Goal: Information Seeking & Learning: Learn about a topic

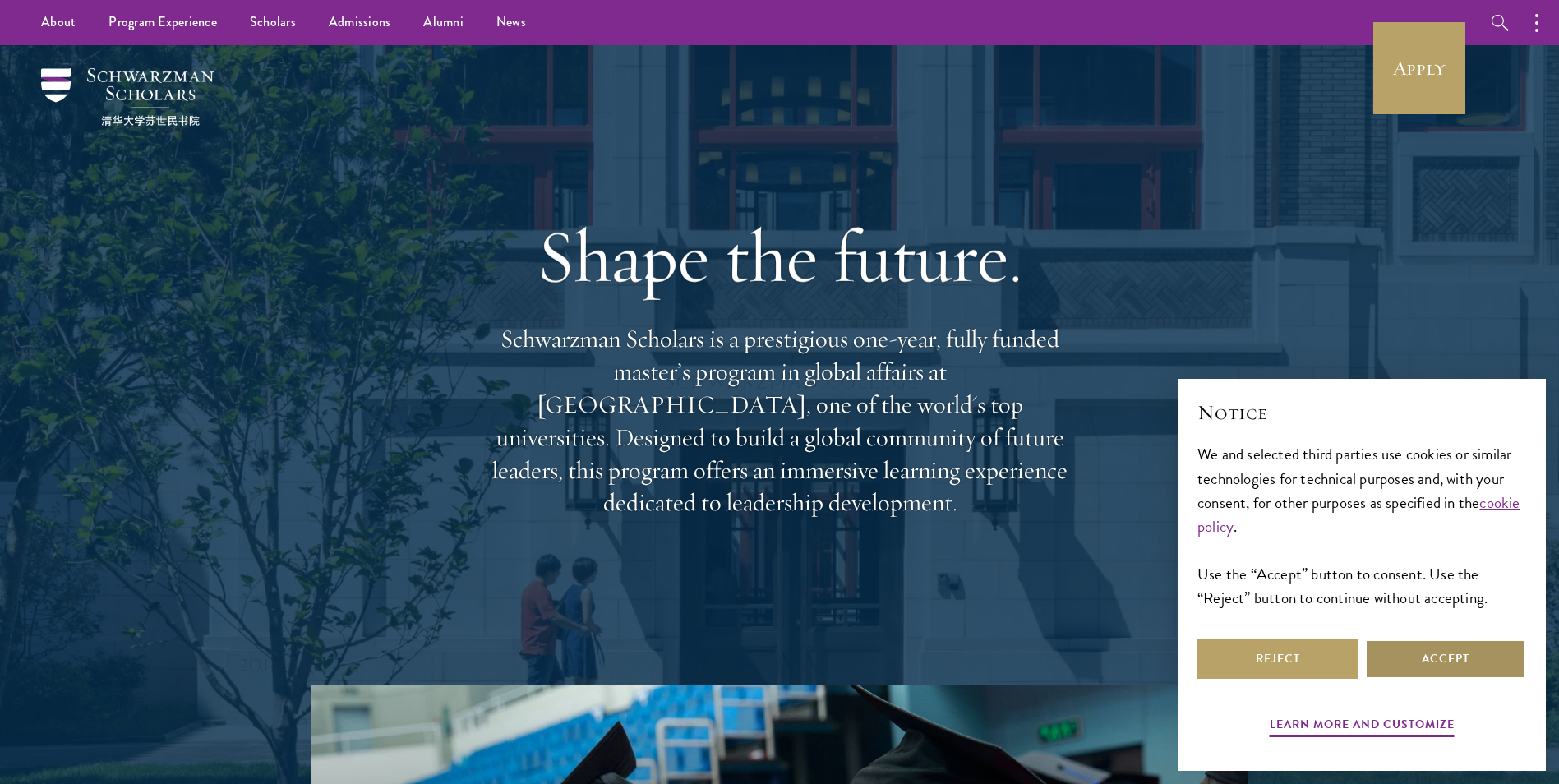
drag, startPoint x: 1480, startPoint y: 661, endPoint x: 1379, endPoint y: 609, distance: 113.6
click at [1480, 661] on button "Accept" at bounding box center [1445, 658] width 161 height 40
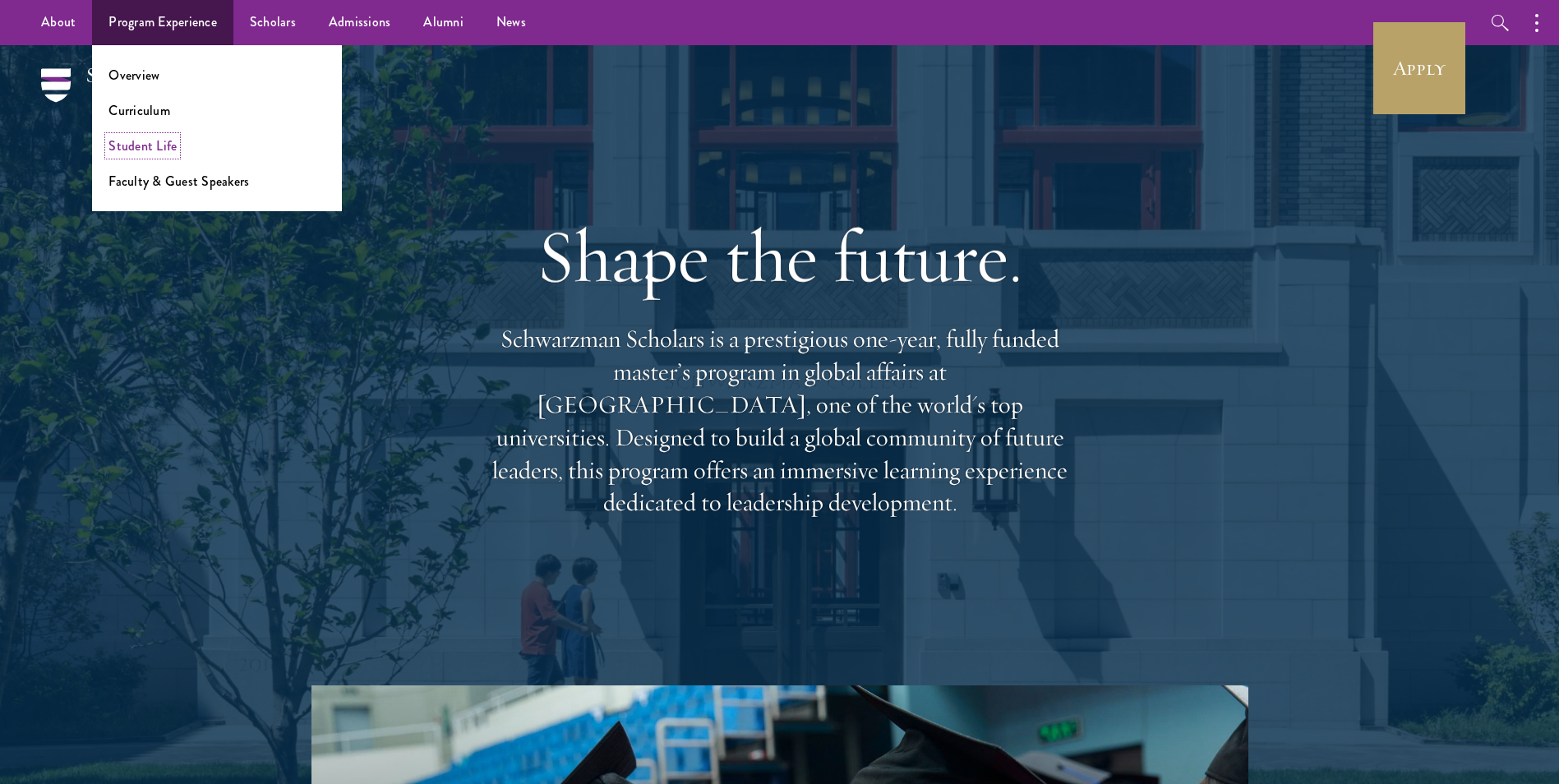
click at [147, 146] on link "Student Life" at bounding box center [142, 145] width 68 height 18
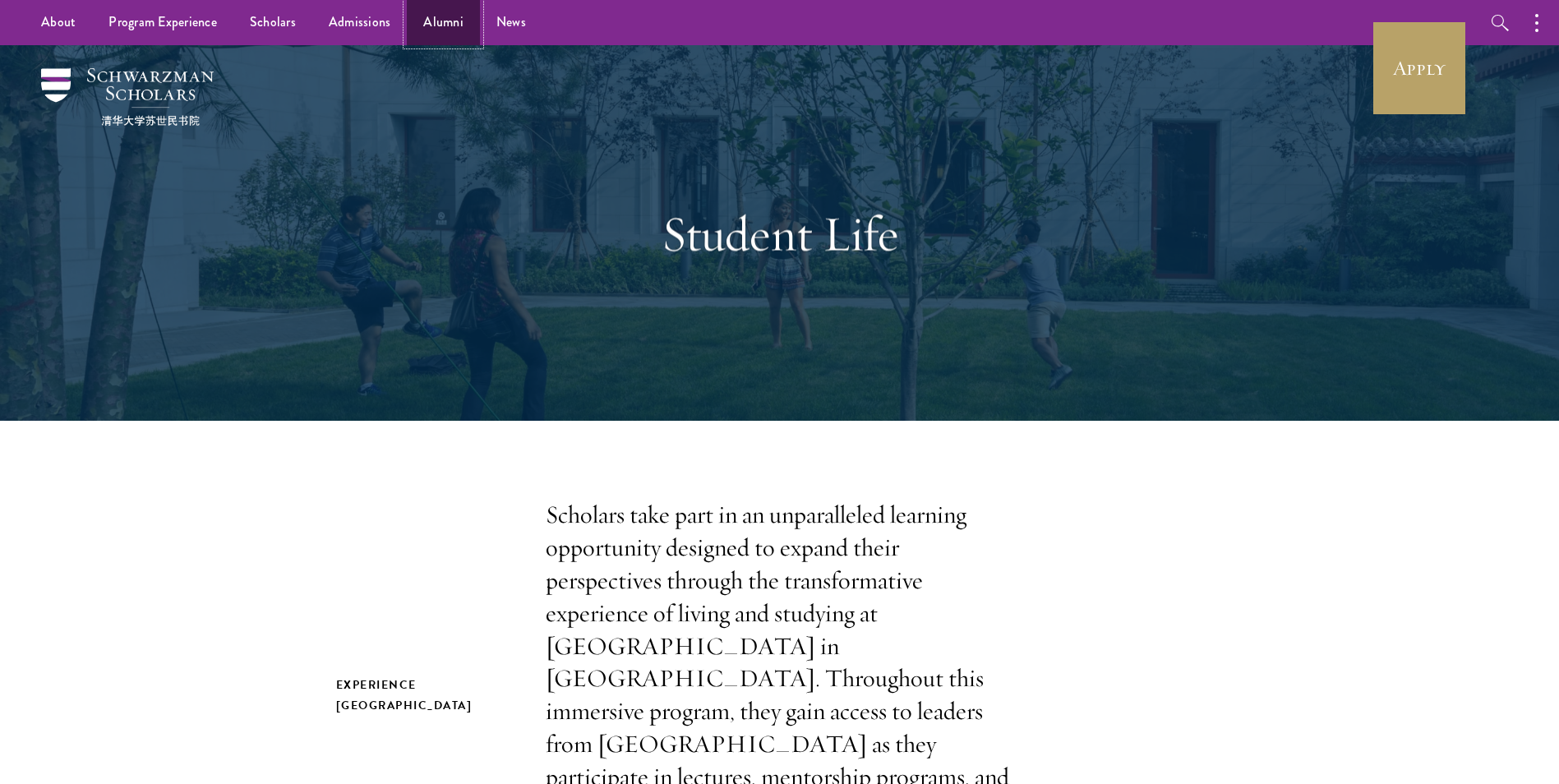
click at [438, 20] on link "Alumni" at bounding box center [443, 22] width 73 height 45
